Goal: Entertainment & Leisure: Consume media (video, audio)

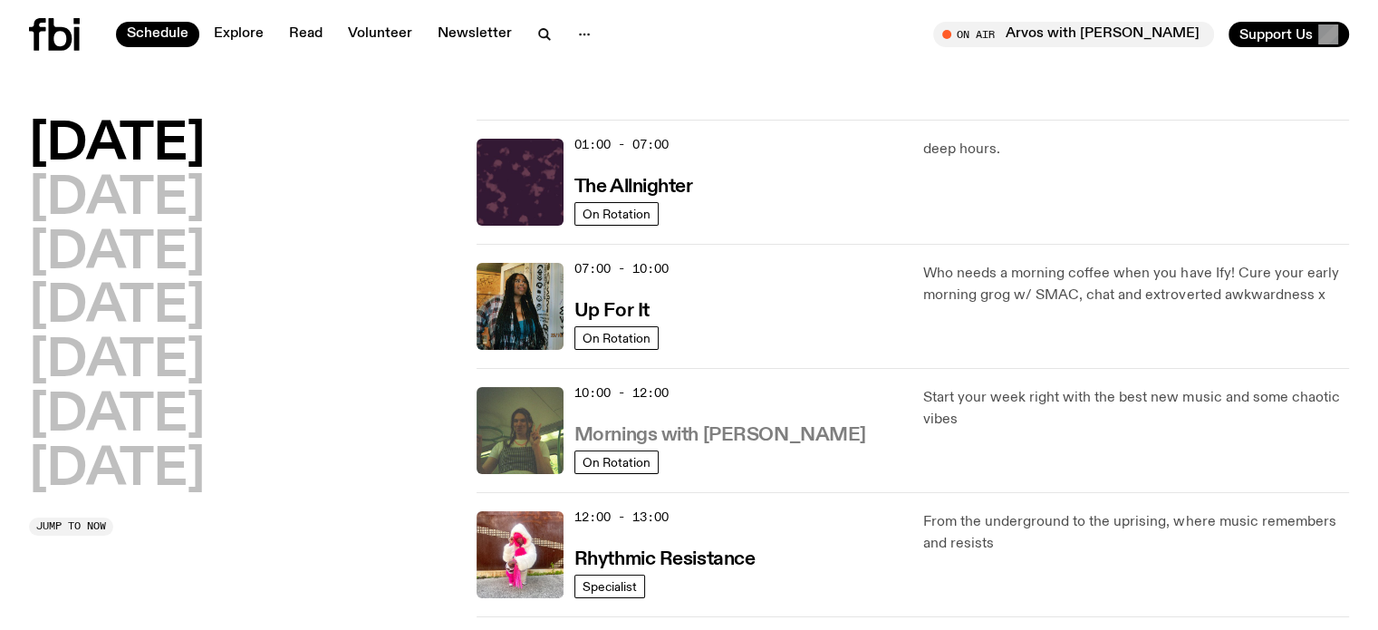
drag, startPoint x: 685, startPoint y: 434, endPoint x: 694, endPoint y: 443, distance: 12.8
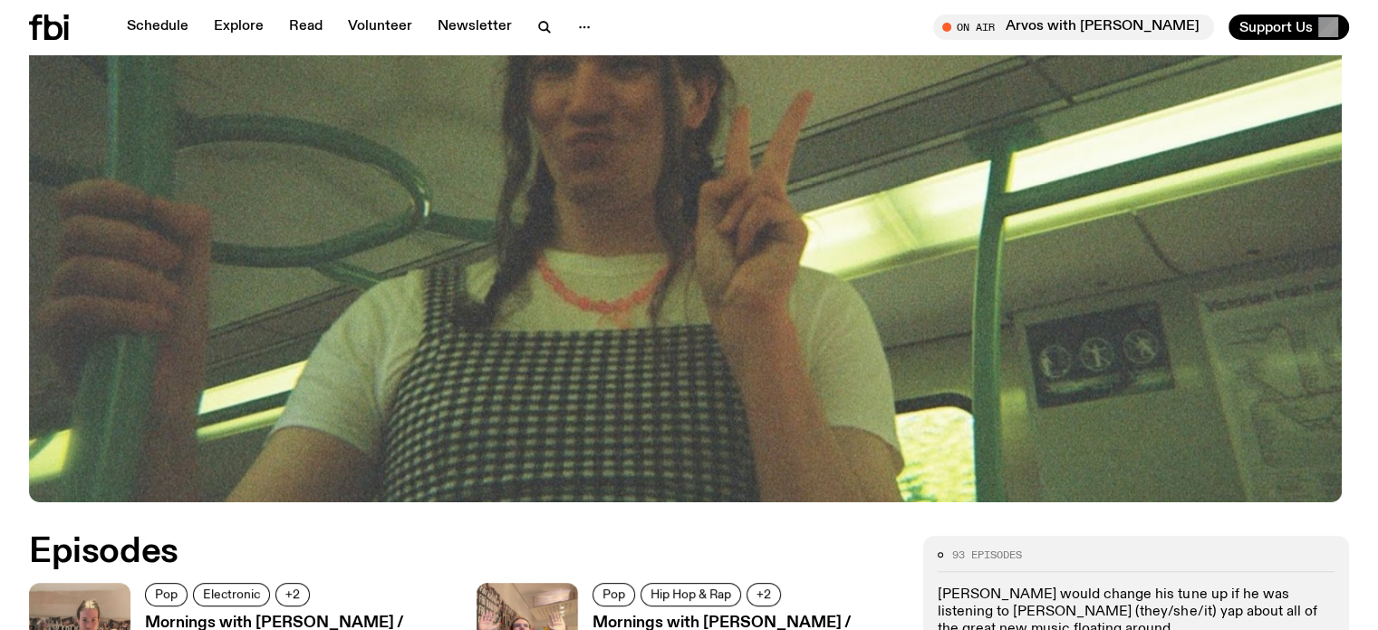
scroll to position [532, 0]
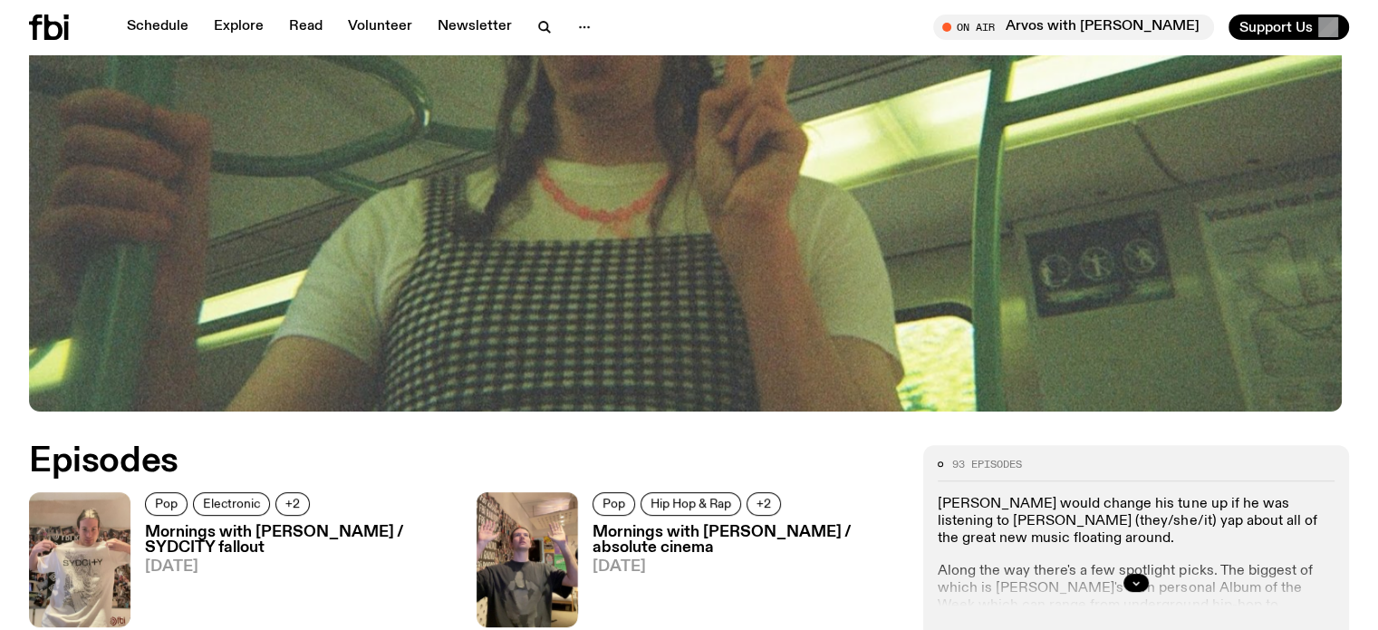
click at [188, 536] on h3 "Mornings with [PERSON_NAME] / SYDCITY fallout" at bounding box center [300, 540] width 310 height 31
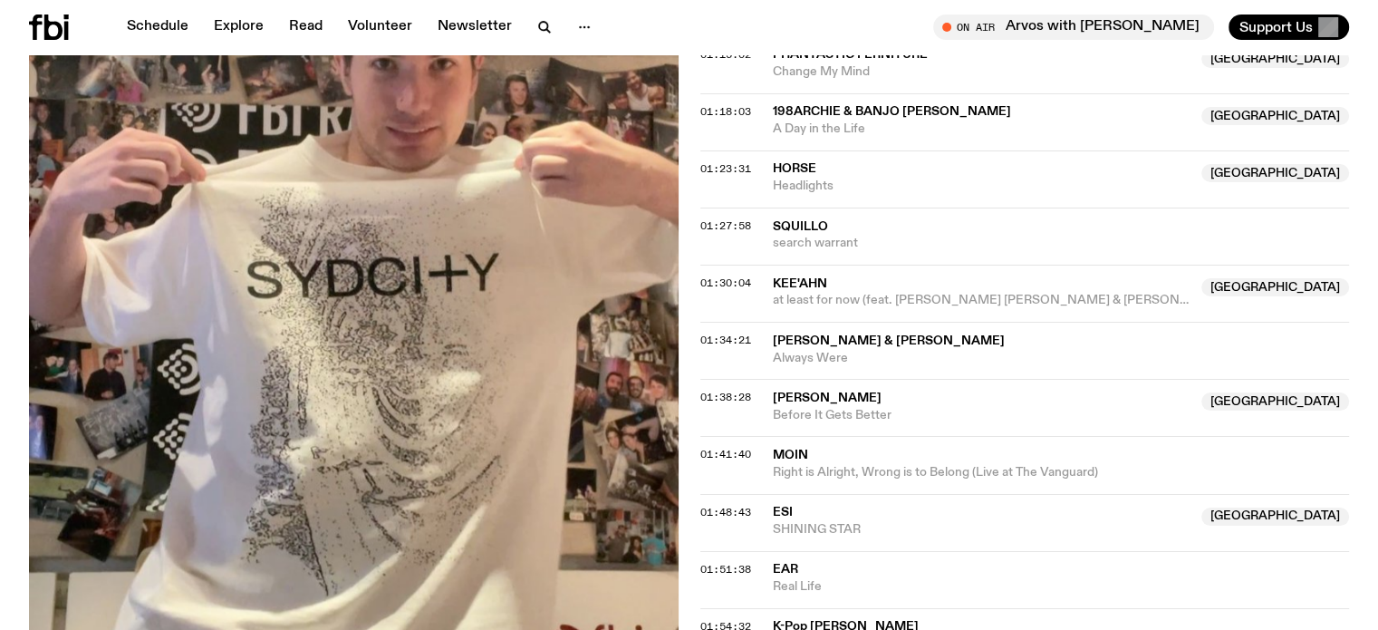
scroll to position [1619, 0]
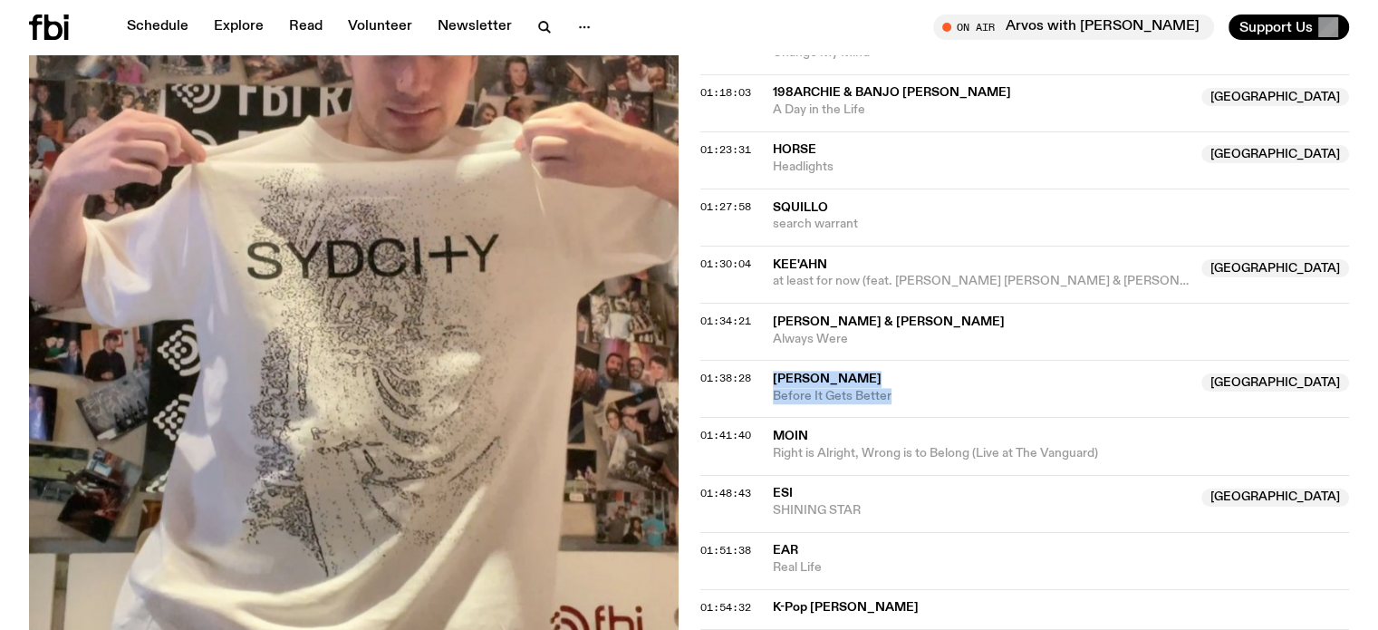
drag, startPoint x: 772, startPoint y: 369, endPoint x: 892, endPoint y: 394, distance: 122.3
click at [892, 394] on div "[PERSON_NAME] [GEOGRAPHIC_DATA] Before It Gets Better" at bounding box center [982, 388] width 419 height 34
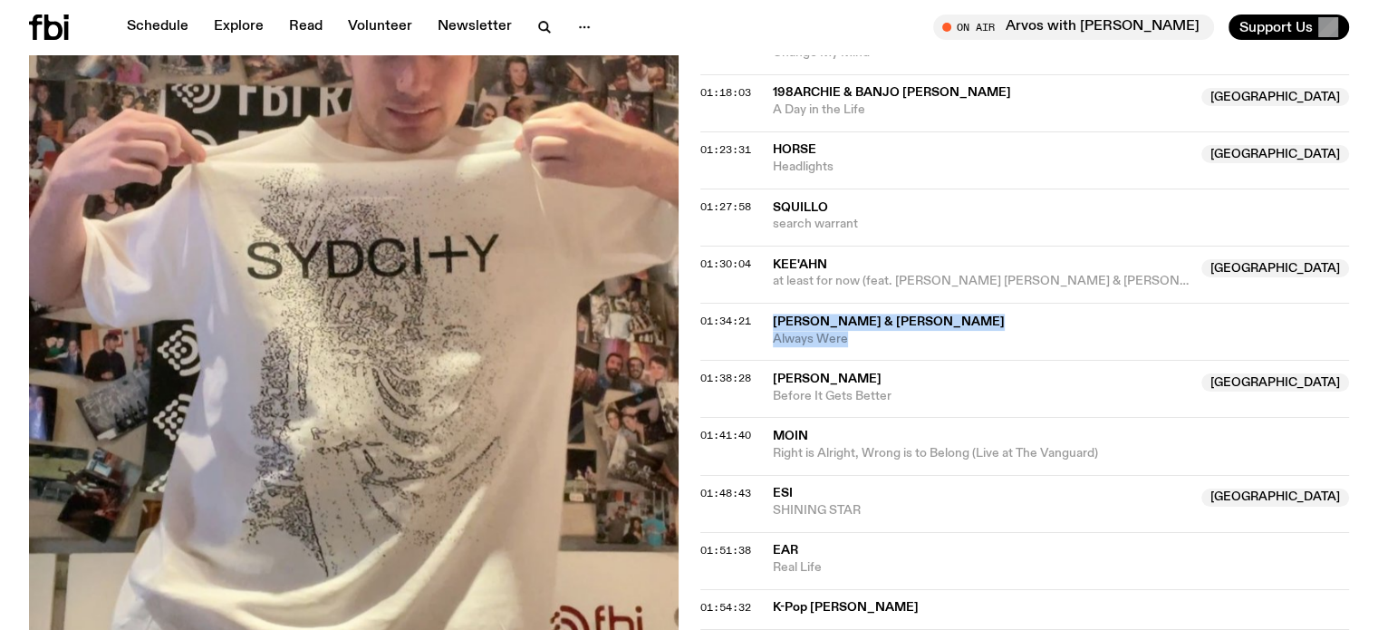
drag, startPoint x: 773, startPoint y: 314, endPoint x: 853, endPoint y: 329, distance: 81.1
click at [853, 329] on div "[PERSON_NAME] & [PERSON_NAME] Always Were" at bounding box center [1061, 331] width 577 height 34
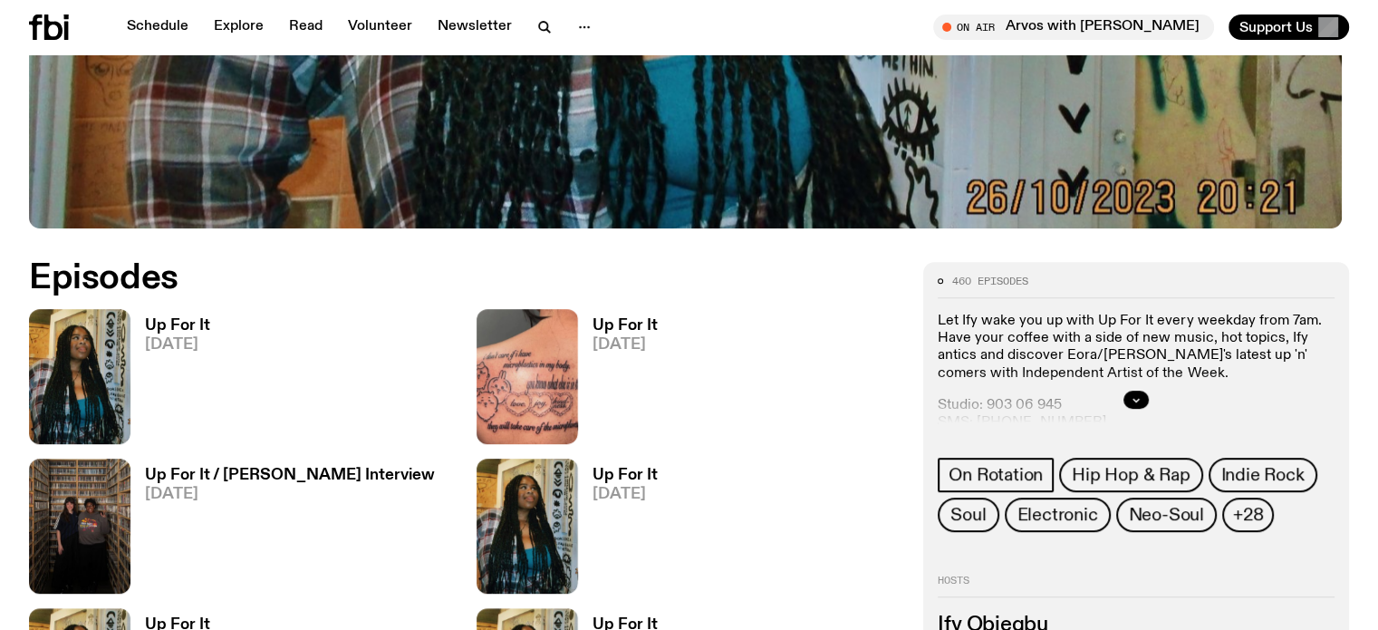
scroll to position [898, 0]
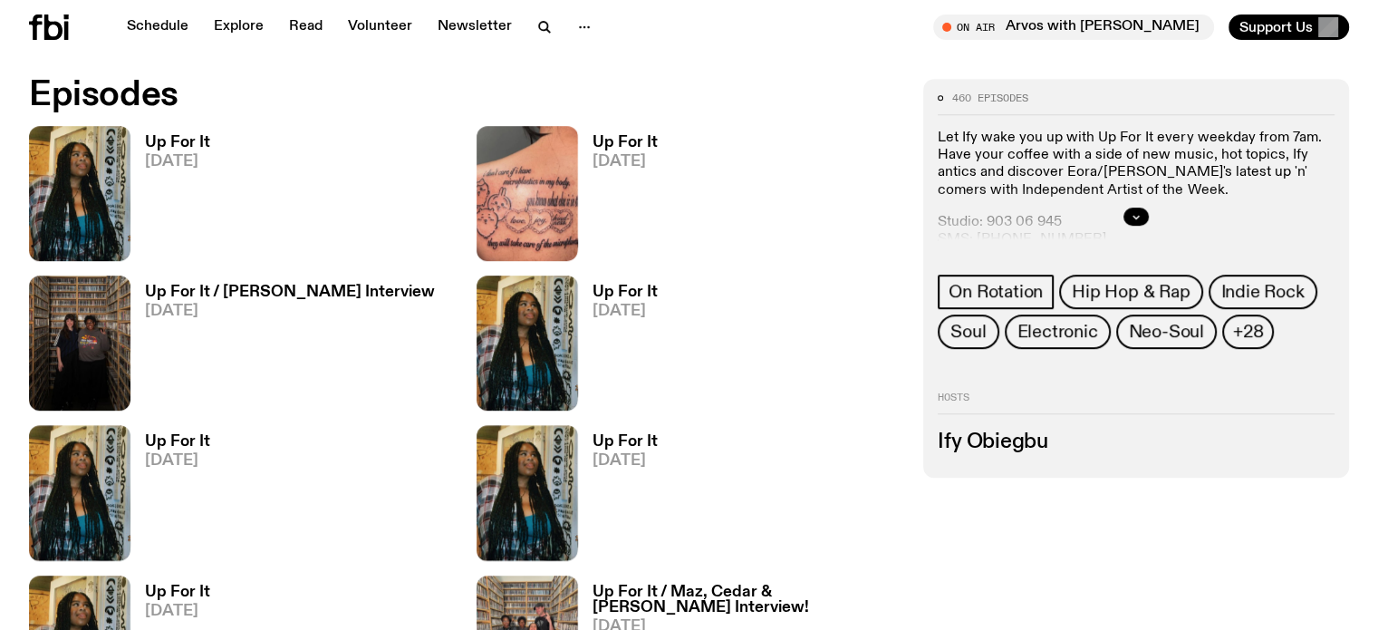
click at [181, 146] on link "Up For It 06.10.25" at bounding box center [170, 198] width 80 height 126
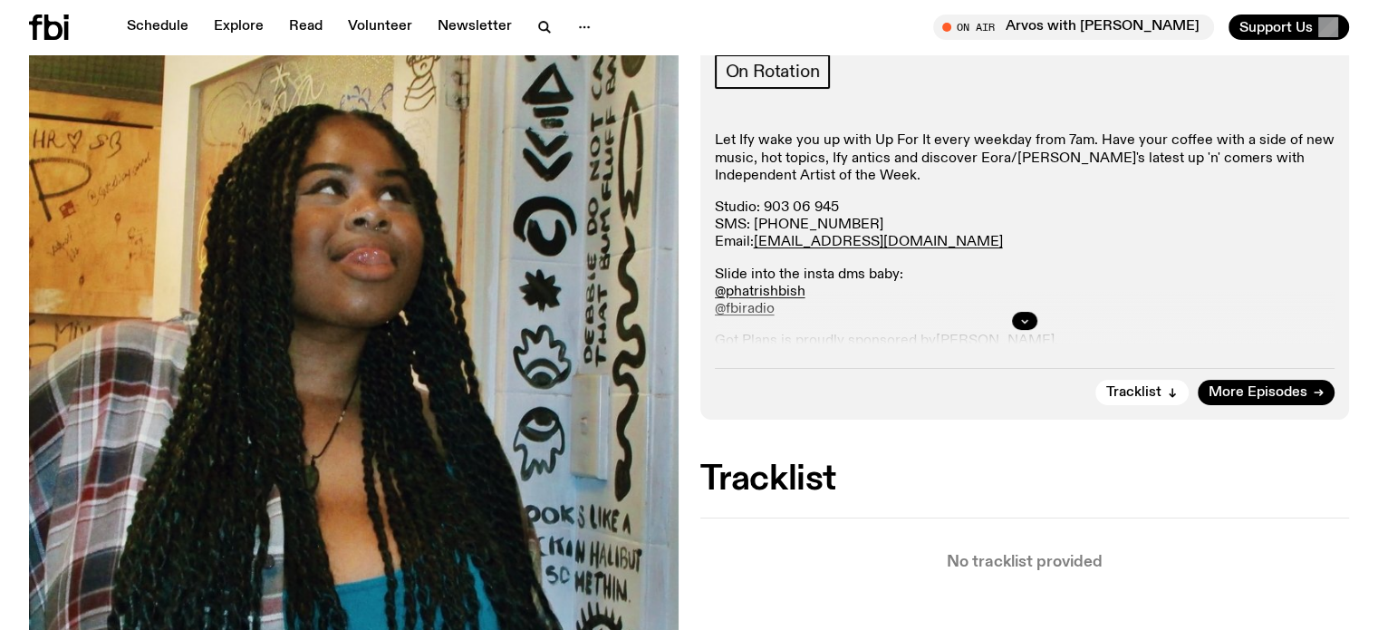
scroll to position [263, 0]
